Goal: Task Accomplishment & Management: Use online tool/utility

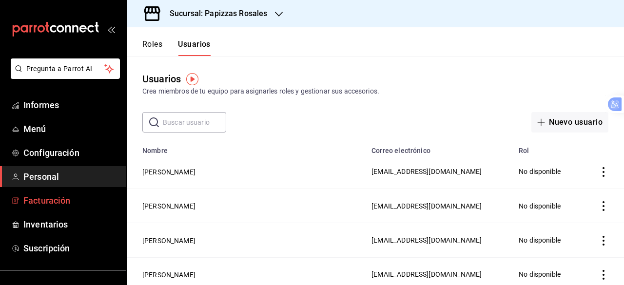
click at [77, 200] on span "Facturación" at bounding box center [70, 200] width 95 height 13
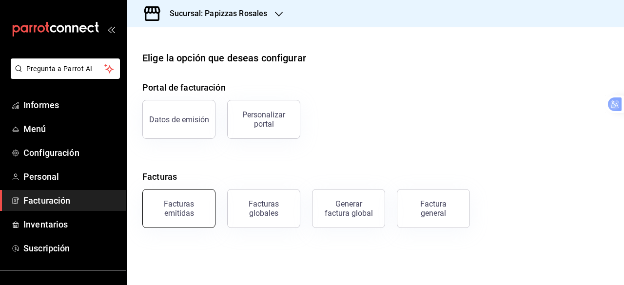
click at [186, 208] on font "Facturas emitidas" at bounding box center [179, 208] width 30 height 19
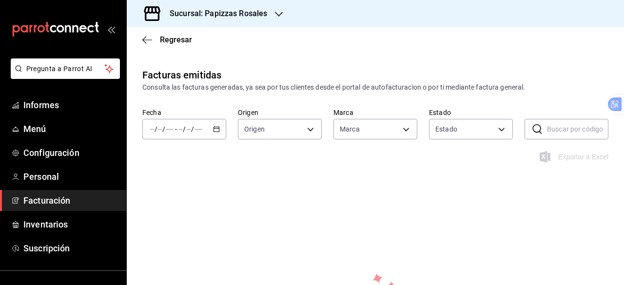
type input "95716d80-e0d5-4762-8449-f5761bb08d9d"
click at [213, 127] on \(Stroke\) "button" at bounding box center [216, 129] width 6 height 5
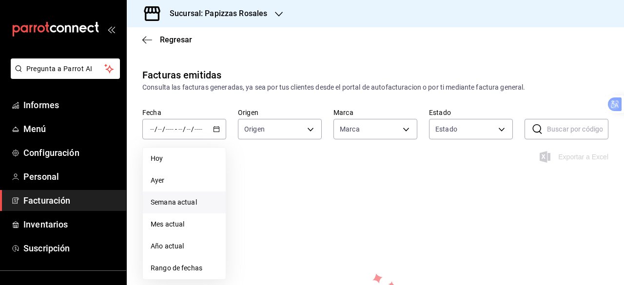
click at [191, 205] on font "Semana actual" at bounding box center [174, 202] width 46 height 8
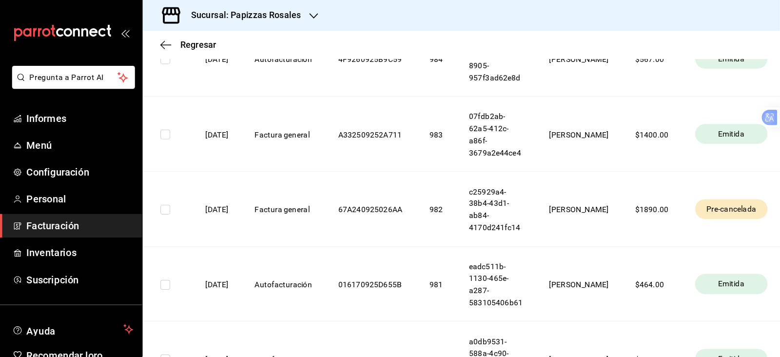
scroll to position [877, 0]
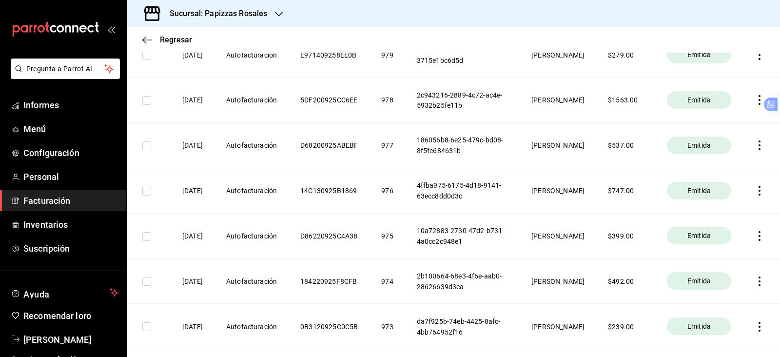
drag, startPoint x: 609, startPoint y: 0, endPoint x: 371, endPoint y: 142, distance: 277.6
click at [369, 32] on th "E100809253935A" at bounding box center [329, 9] width 81 height 45
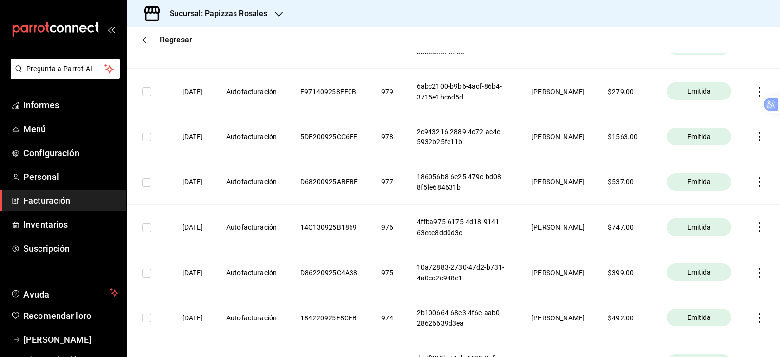
scroll to position [816, 0]
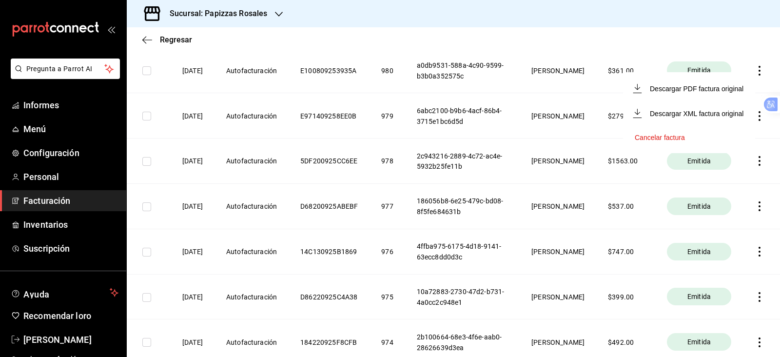
click at [623, 136] on li "Cancelar factura" at bounding box center [689, 137] width 132 height 23
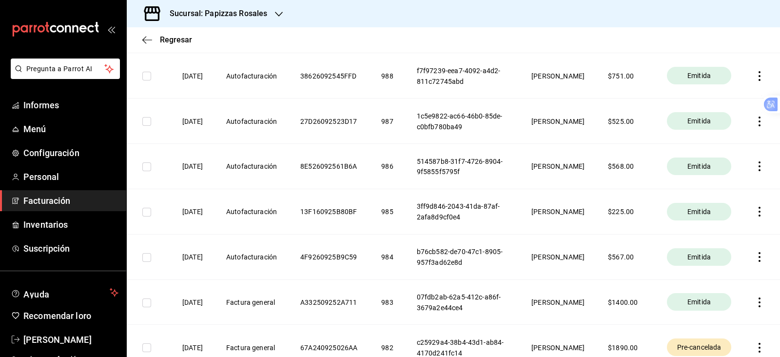
scroll to position [487, 0]
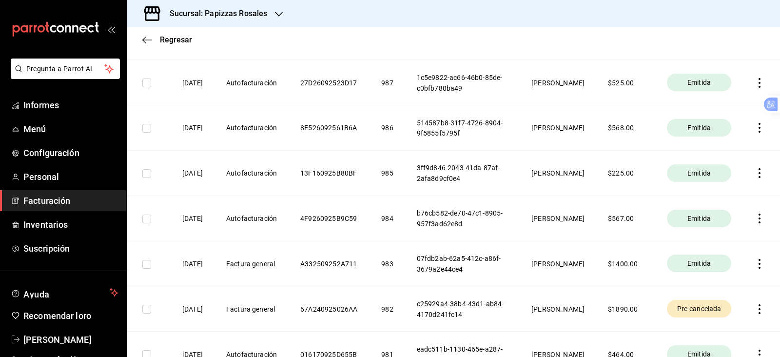
click at [63, 200] on font "Facturación" at bounding box center [46, 200] width 47 height 10
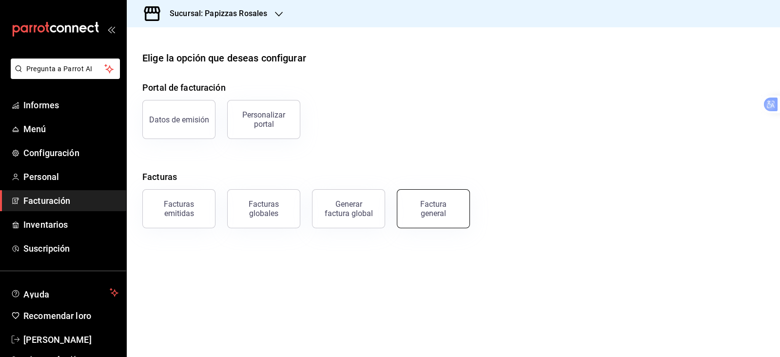
click at [429, 211] on font "Factura general" at bounding box center [433, 208] width 26 height 19
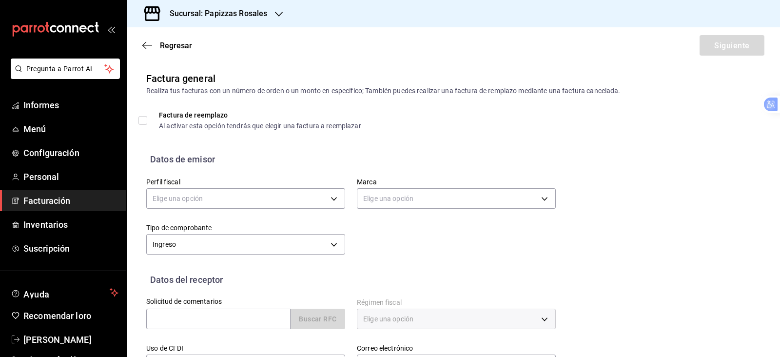
click at [143, 122] on input "Factura de reemplazo Al activar esta opción tendrás que elegir una factura a re…" at bounding box center [142, 120] width 9 height 9
checkbox input "true"
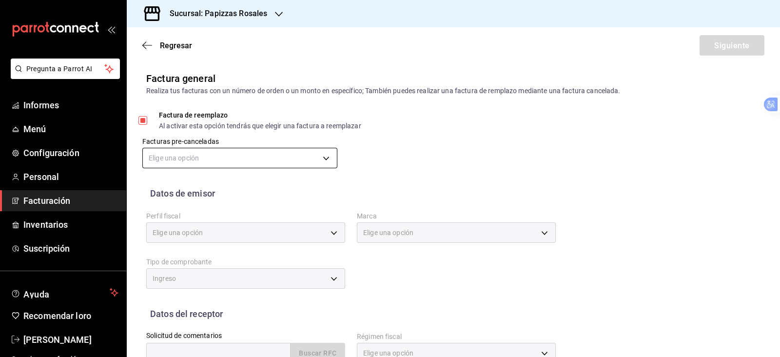
click at [292, 154] on body "Pregunta a Parrot AI Informes Menú Configuración Personal Facturación Inventari…" at bounding box center [390, 178] width 780 height 357
click at [271, 207] on font "c25929a4-38b4-43d1-ab84-4170d241fc14 - $1890.00" at bounding box center [232, 208] width 167 height 8
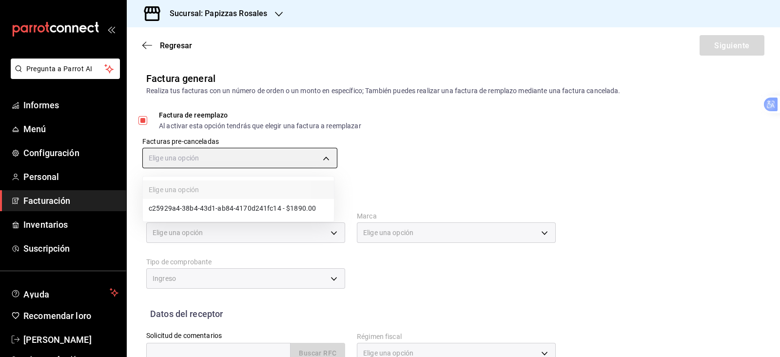
type input "67adc907-2408-418a-af53-2f58a6c026aa"
type input "[EMAIL_ADDRESS][DOMAIN_NAME]"
type input "81200"
type input "60d0cd0e-8933-4c45-a815-a879b37687f9"
type input "95716d80-e0d5-4762-8449-f5761bb08d9d"
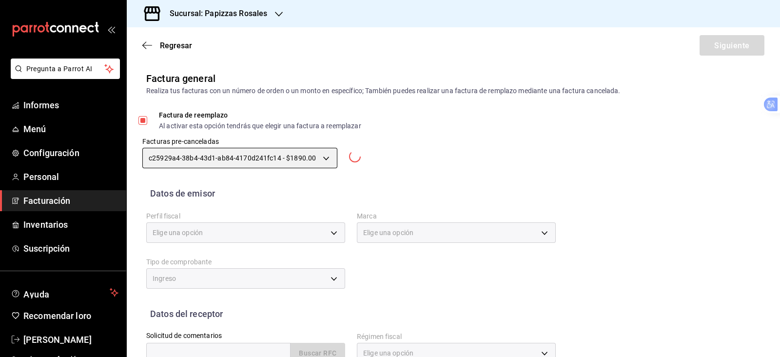
type input "I"
type input "DMC180221CC8"
type input "601"
type input "G03"
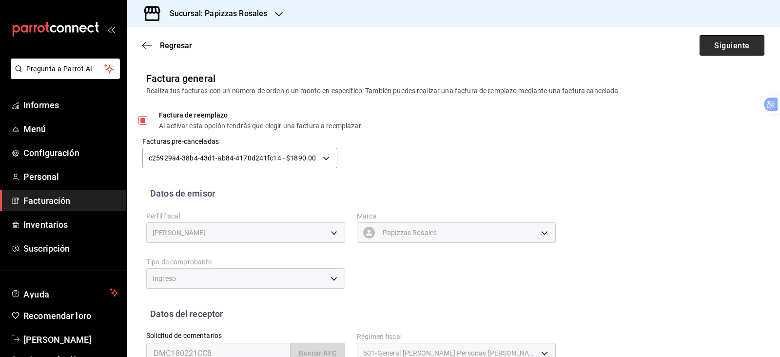
click at [623, 42] on font "Siguiente" at bounding box center [731, 44] width 35 height 9
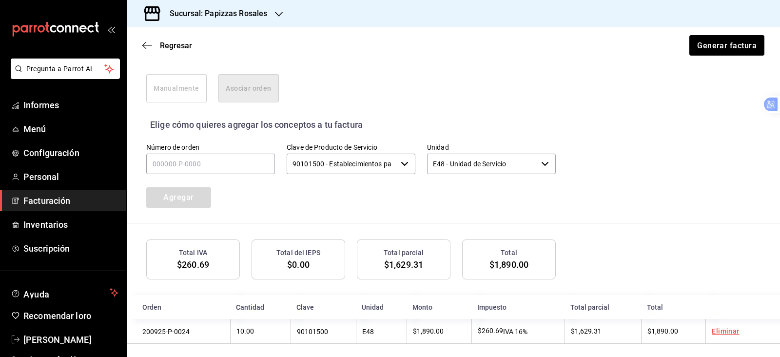
scroll to position [271, 0]
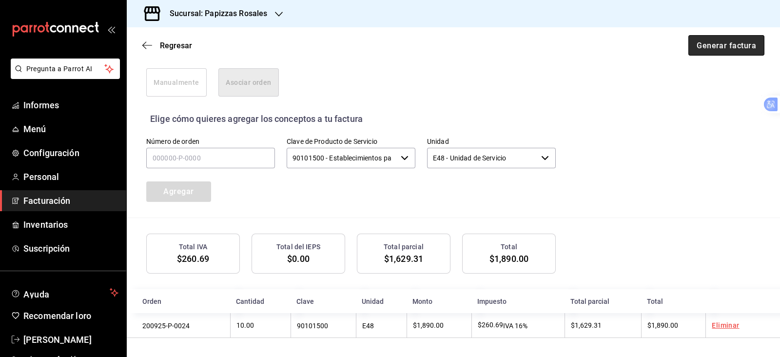
click at [623, 49] on font "Generar factura" at bounding box center [725, 44] width 59 height 9
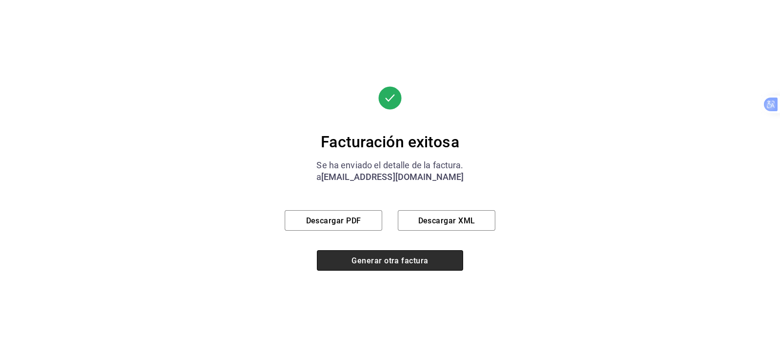
click at [395, 264] on font "Generar otra factura" at bounding box center [389, 259] width 77 height 9
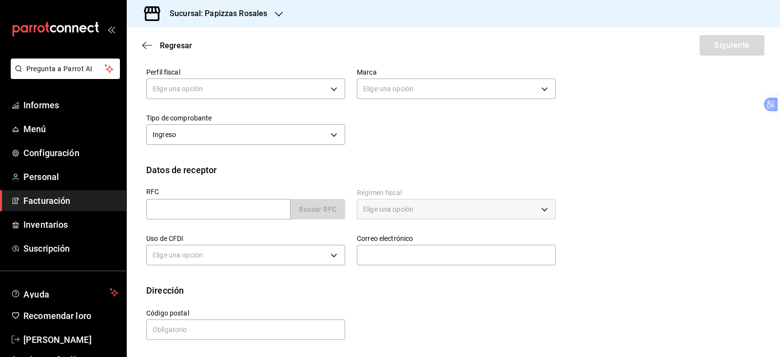
scroll to position [109, 0]
click at [74, 195] on span "Facturación" at bounding box center [70, 200] width 95 height 13
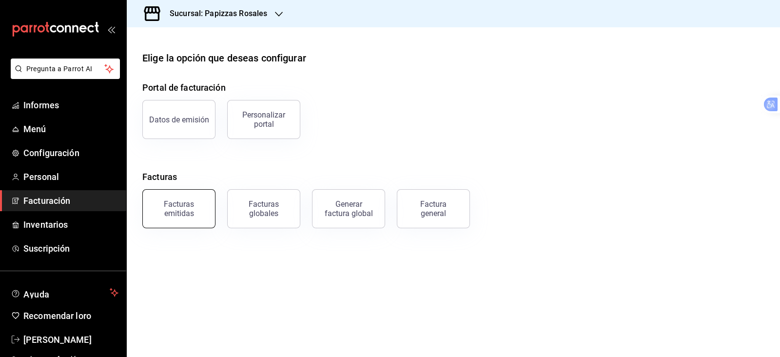
click at [192, 211] on div "Facturas emitidas" at bounding box center [179, 208] width 60 height 19
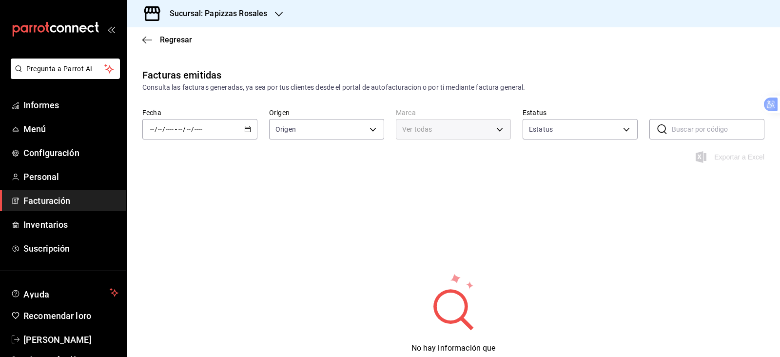
type input "ORDER_INVOICE,GENERAL_INVOICE"
type input "ACTIVE,PENDING_CANCELLATION,CANCELLED,PRE_CANCELLED"
type input "95716d80-e0d5-4762-8449-f5761bb08d9d"
click at [238, 128] on div "/ / - / /" at bounding box center [199, 129] width 115 height 20
click at [199, 198] on span "Semana actual" at bounding box center [189, 202] width 76 height 10
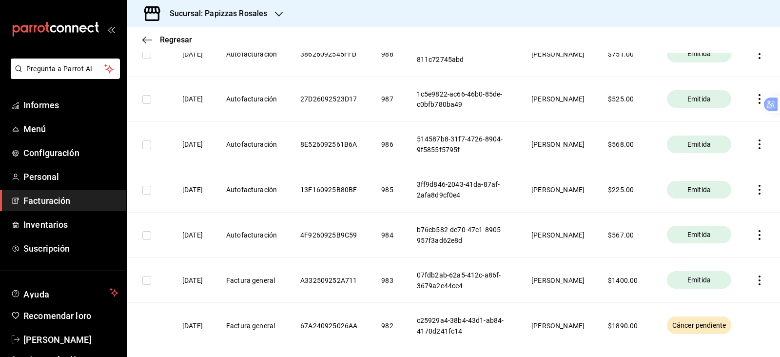
scroll to position [305, 0]
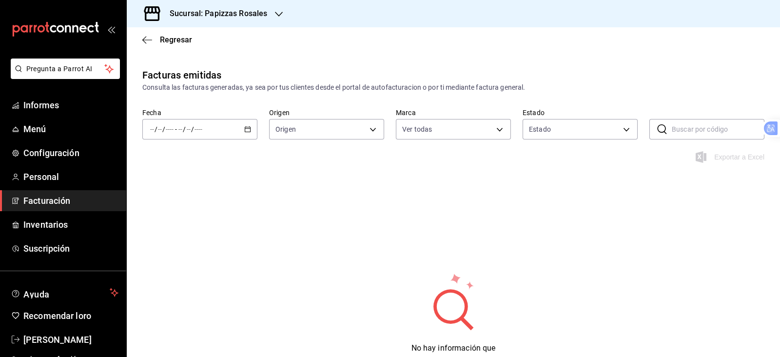
type input "95716d80-e0d5-4762-8449-f5761bb08d9d"
click at [237, 133] on div "/ / - / /" at bounding box center [199, 129] width 115 height 20
click at [214, 154] on span "Hoy" at bounding box center [189, 159] width 76 height 10
